Goal: Check status: Check status

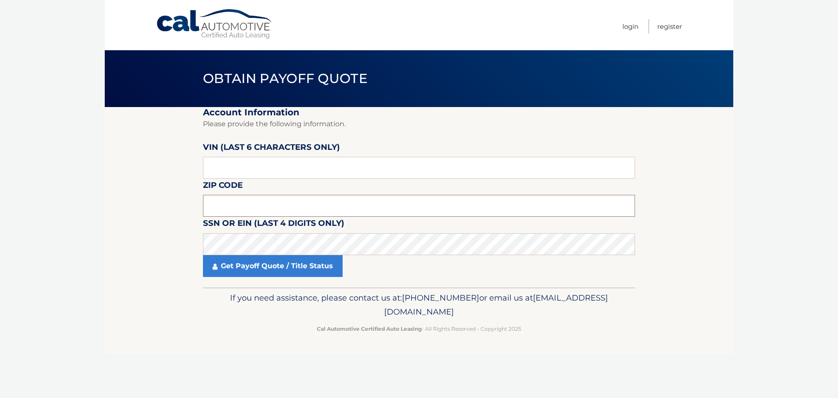
click at [272, 204] on input "text" at bounding box center [419, 206] width 432 height 22
type input "33021"
click at [277, 164] on input "text" at bounding box center [419, 168] width 432 height 22
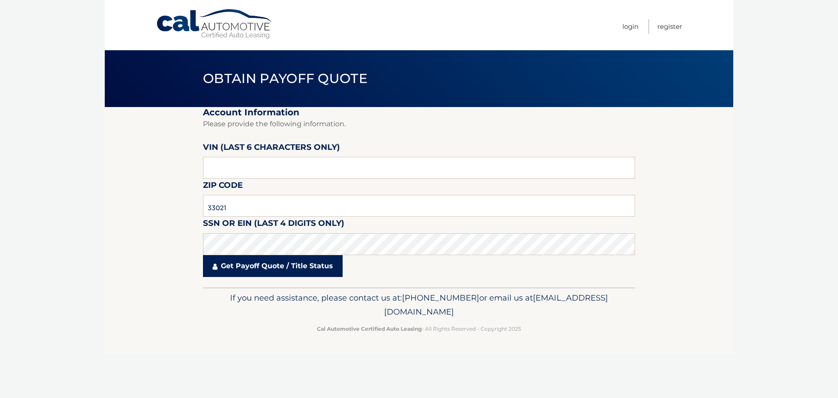
click at [259, 264] on link "Get Payoff Quote / Title Status" at bounding box center [273, 266] width 140 height 22
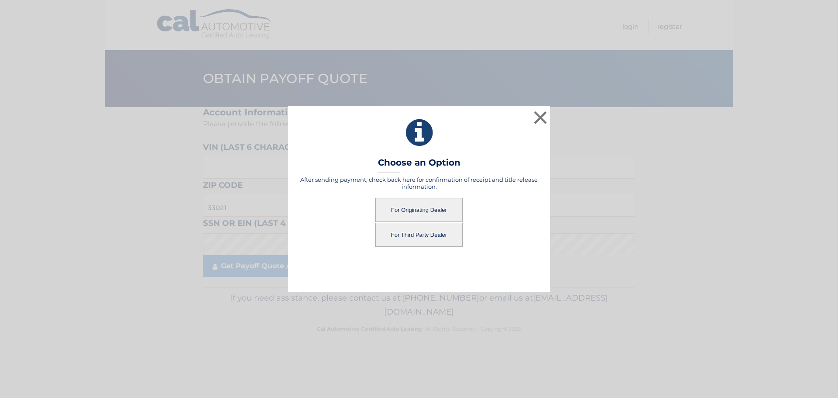
click at [414, 207] on button "For Originating Dealer" at bounding box center [419, 210] width 87 height 24
click at [424, 208] on button "For Originating Dealer" at bounding box center [419, 210] width 87 height 24
